Goal: Task Accomplishment & Management: Manage account settings

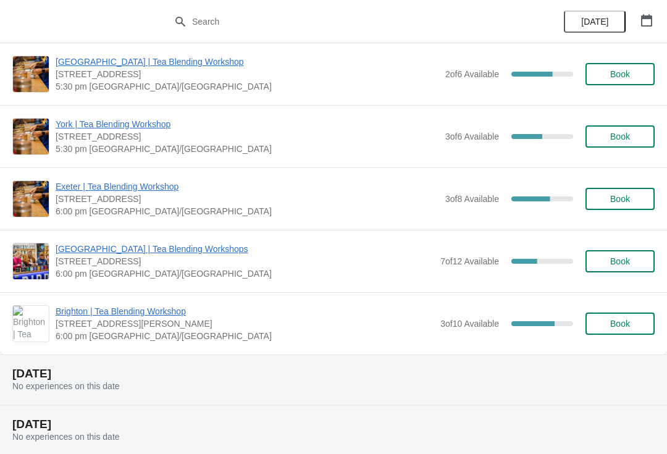
scroll to position [576, 0]
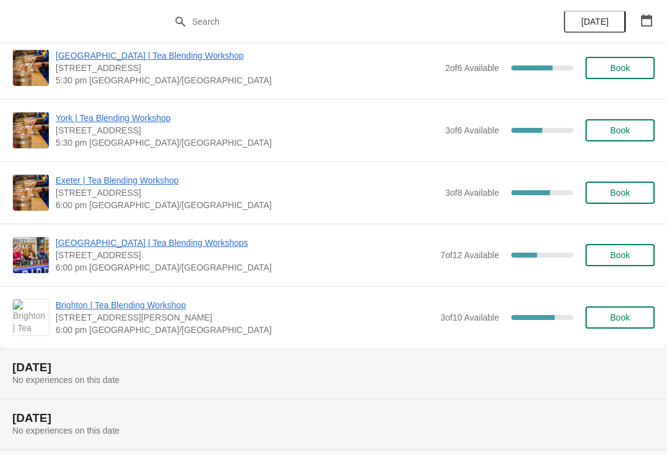
click at [173, 243] on span "[GEOGRAPHIC_DATA] | Tea Blending Workshops" at bounding box center [245, 242] width 378 height 12
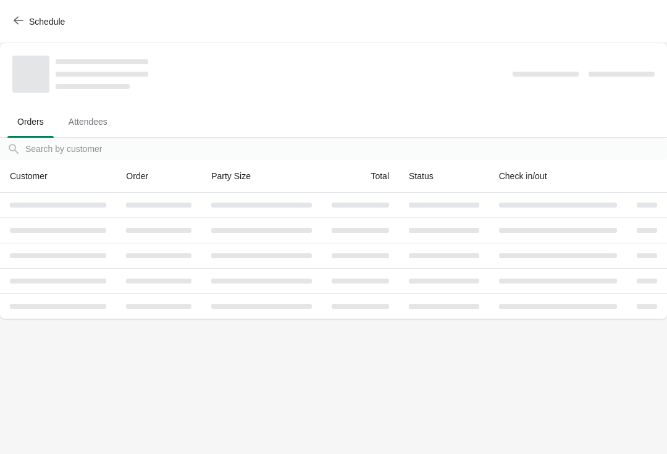
scroll to position [0, 0]
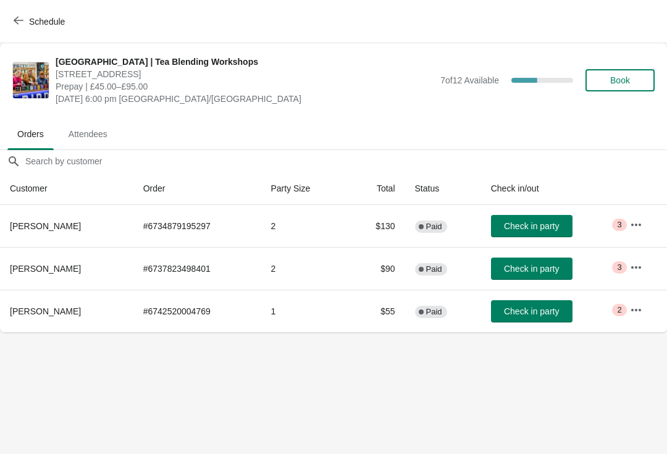
click at [633, 219] on icon "button" at bounding box center [636, 224] width 12 height 12
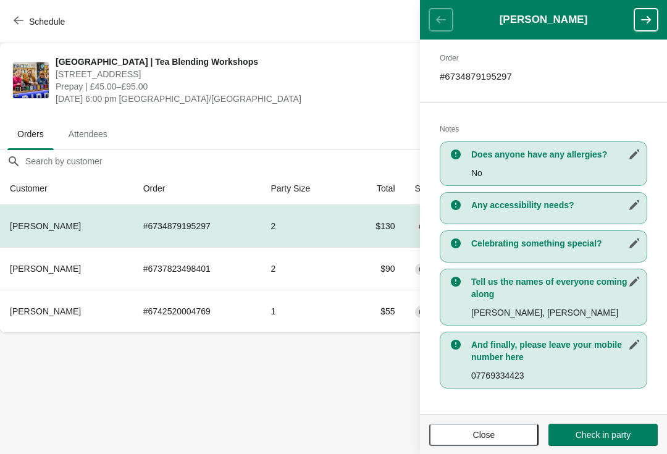
scroll to position [189, 0]
click at [657, 19] on button "button" at bounding box center [645, 20] width 23 height 22
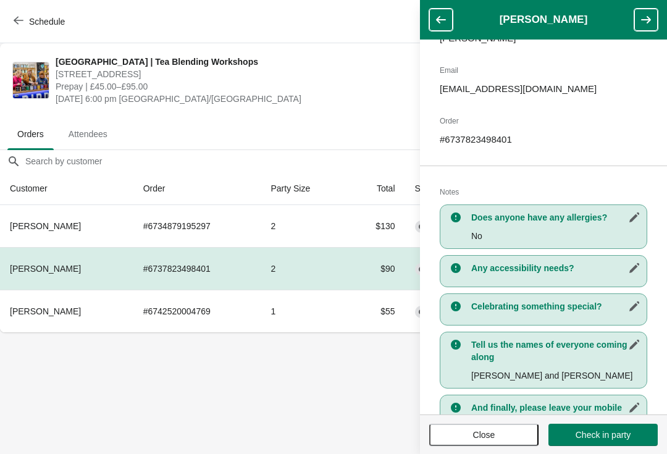
scroll to position [164, 0]
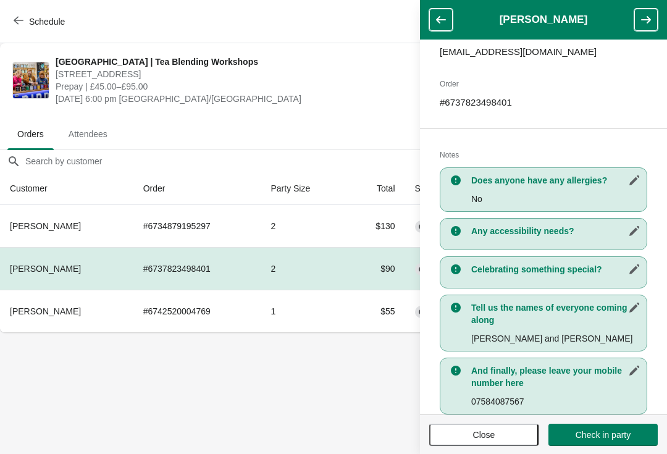
click at [647, 21] on icon "button" at bounding box center [645, 20] width 12 height 12
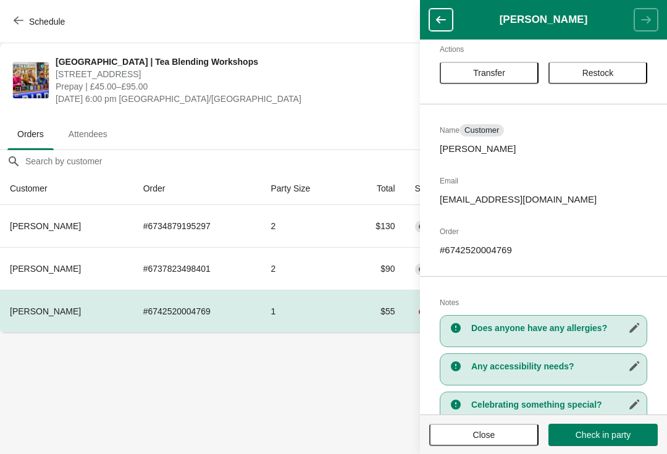
scroll to position [17, 0]
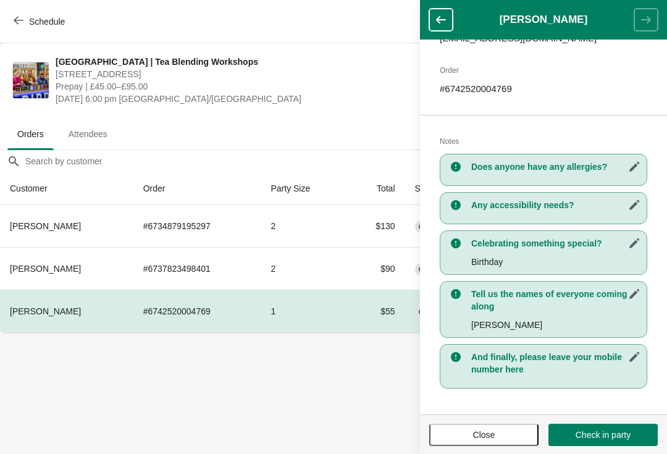
click at [289, 227] on td "2" at bounding box center [303, 226] width 86 height 42
click at [289, 231] on td "2" at bounding box center [303, 226] width 86 height 42
click at [296, 216] on td "2" at bounding box center [303, 226] width 86 height 42
click at [434, 26] on button "button" at bounding box center [440, 20] width 23 height 22
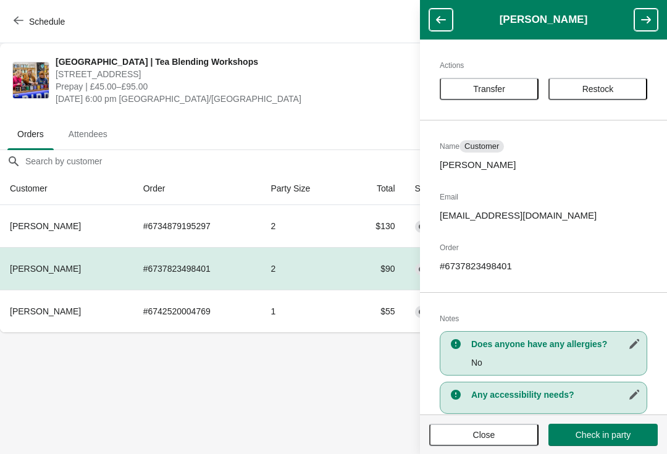
click at [451, 9] on button "button" at bounding box center [440, 20] width 23 height 22
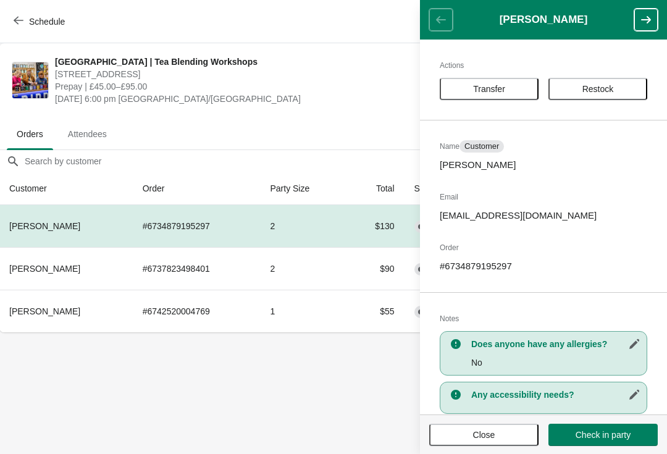
scroll to position [0, 0]
click at [91, 133] on span "Attendees" at bounding box center [87, 134] width 59 height 22
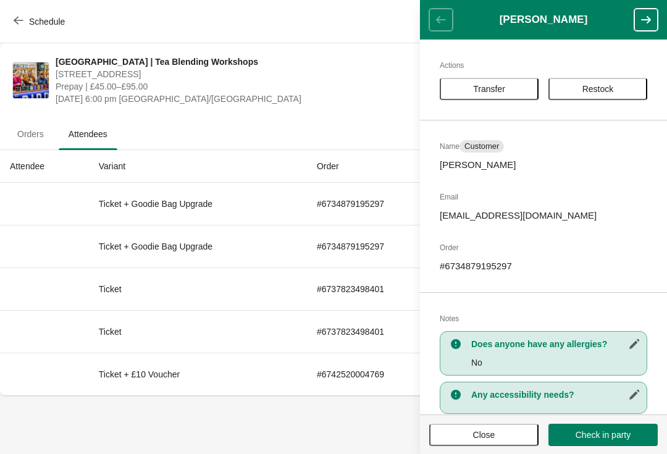
click at [478, 444] on button "Close" at bounding box center [483, 434] width 109 height 22
